Goal: Task Accomplishment & Management: Use online tool/utility

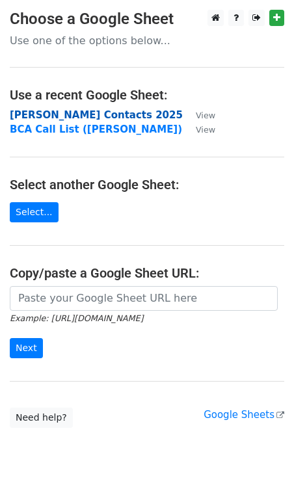
click at [73, 118] on strong "Varun Zoho Contacts 2025" at bounding box center [96, 115] width 173 height 12
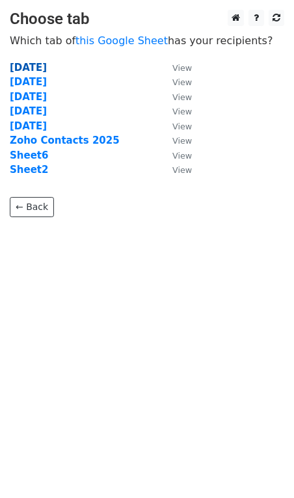
click at [27, 64] on strong "[DATE]" at bounding box center [28, 68] width 37 height 12
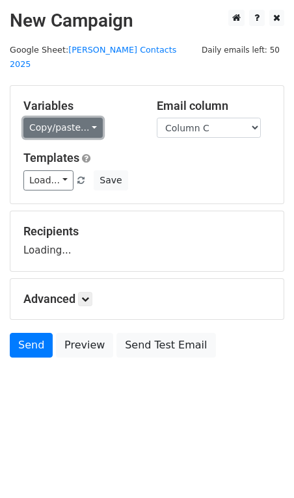
click at [46, 118] on link "Copy/paste..." at bounding box center [62, 128] width 79 height 20
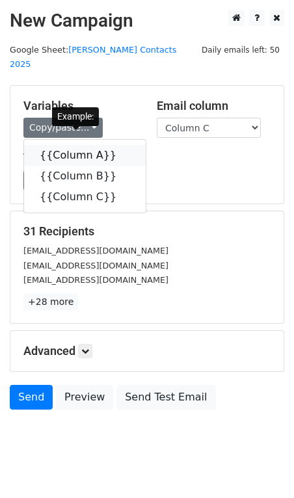
click at [70, 146] on link "{{Column A}}" at bounding box center [85, 155] width 122 height 21
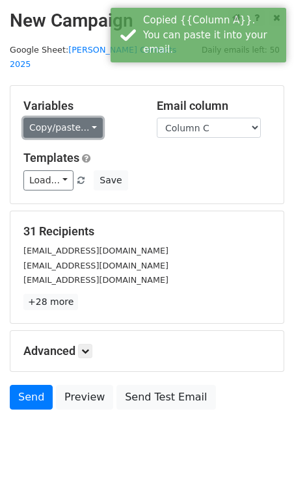
click at [80, 121] on link "Copy/paste..." at bounding box center [62, 128] width 79 height 20
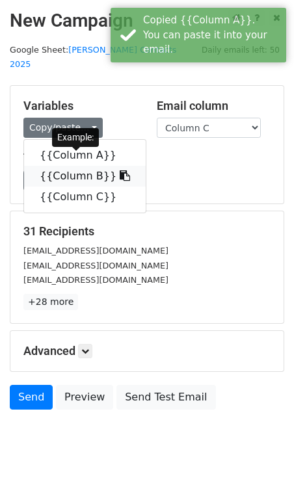
click at [88, 166] on link "{{Column B}}" at bounding box center [85, 176] width 122 height 21
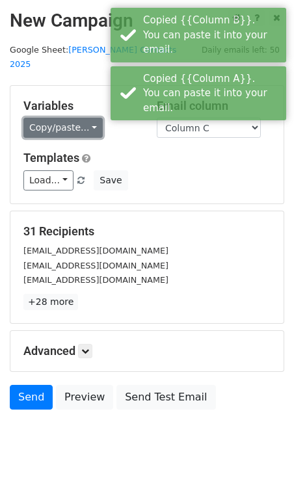
click at [73, 118] on link "Copy/paste..." at bounding box center [62, 128] width 79 height 20
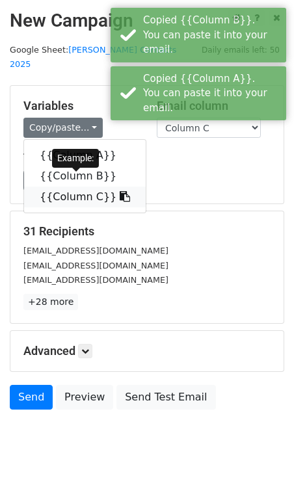
click at [74, 187] on link "{{Column C}}" at bounding box center [85, 197] width 122 height 21
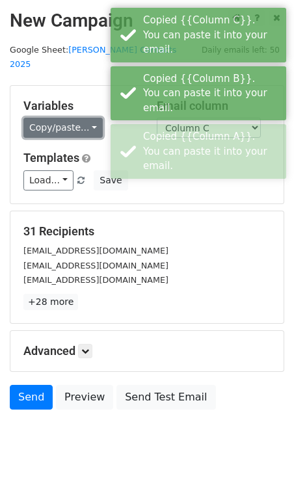
click at [70, 118] on link "Copy/paste..." at bounding box center [62, 128] width 79 height 20
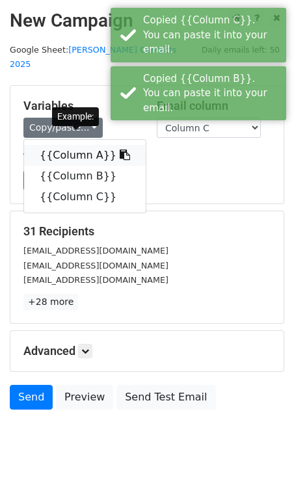
click at [67, 145] on link "{{Column A}}" at bounding box center [85, 155] width 122 height 21
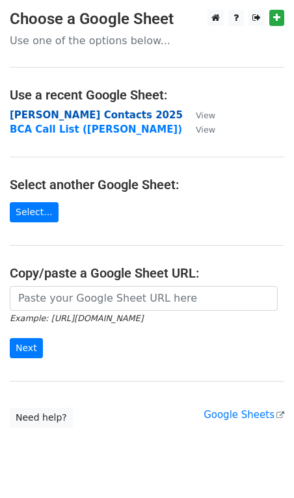
click at [84, 116] on strong "Varun Zoho Contacts 2025" at bounding box center [96, 115] width 173 height 12
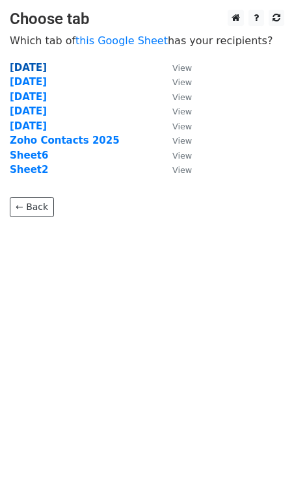
click at [35, 70] on strong "[DATE]" at bounding box center [28, 68] width 37 height 12
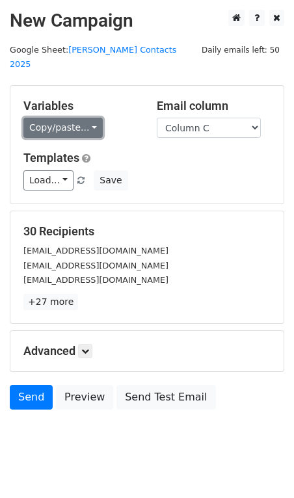
click at [23, 121] on link "Copy/paste..." at bounding box center [62, 128] width 79 height 20
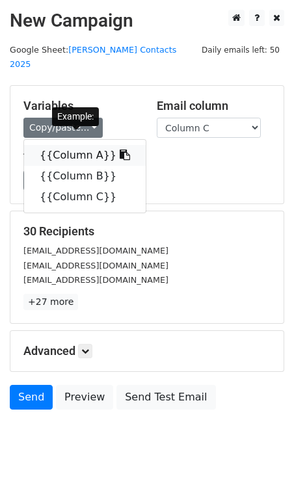
click at [48, 145] on link "{{Column A}}" at bounding box center [85, 155] width 122 height 21
